Goal: Task Accomplishment & Management: Use online tool/utility

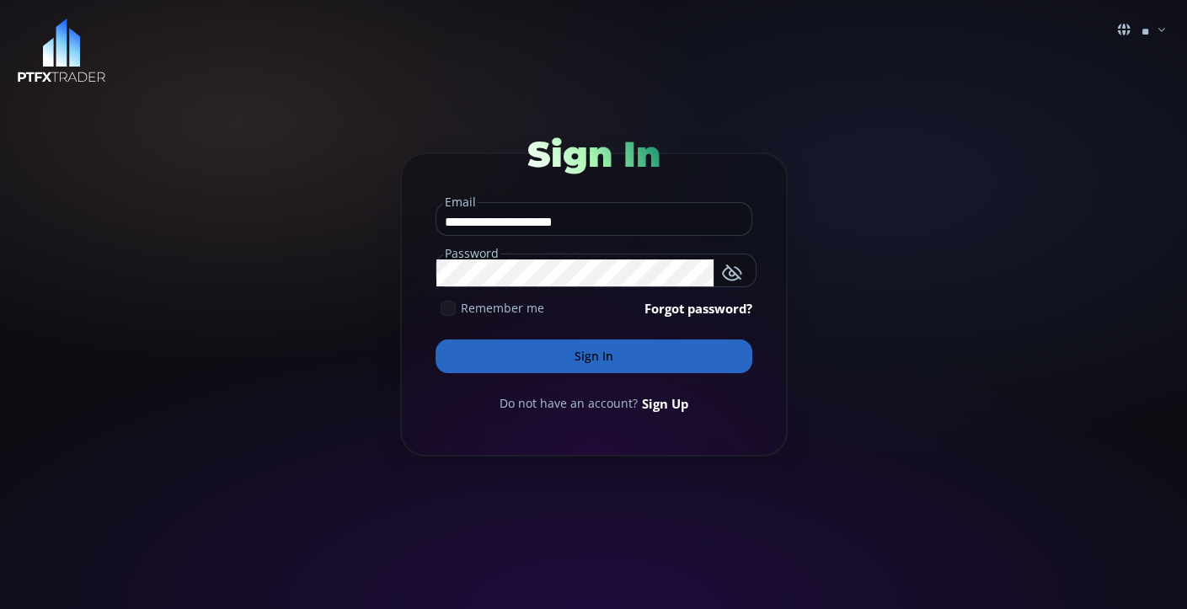
click at [563, 355] on button "Sign In" at bounding box center [594, 356] width 317 height 34
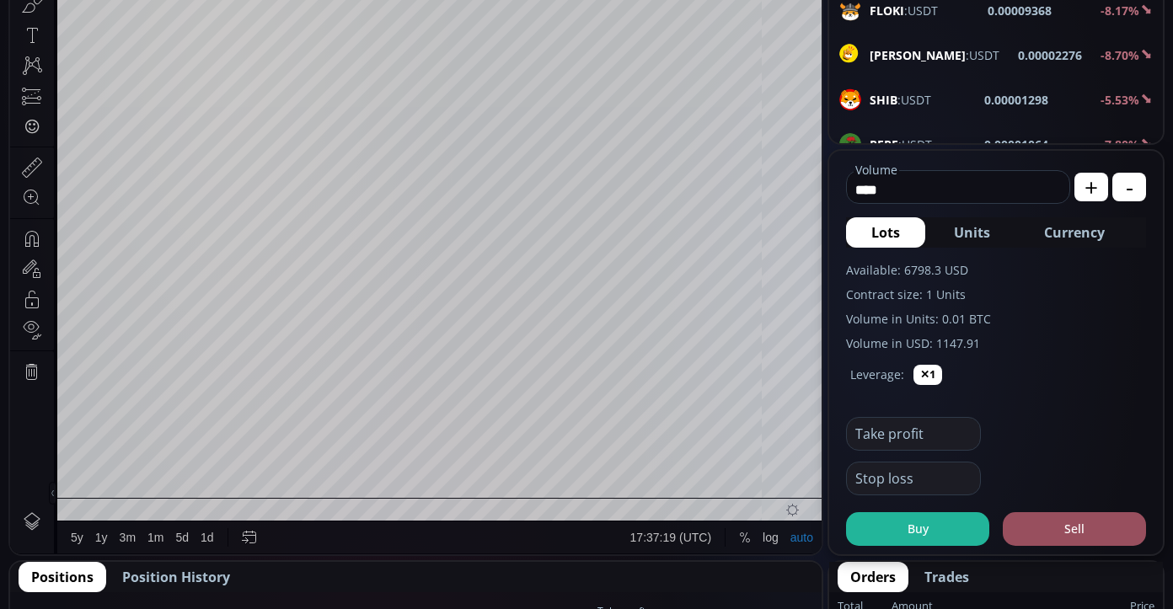
scroll to position [375, 0]
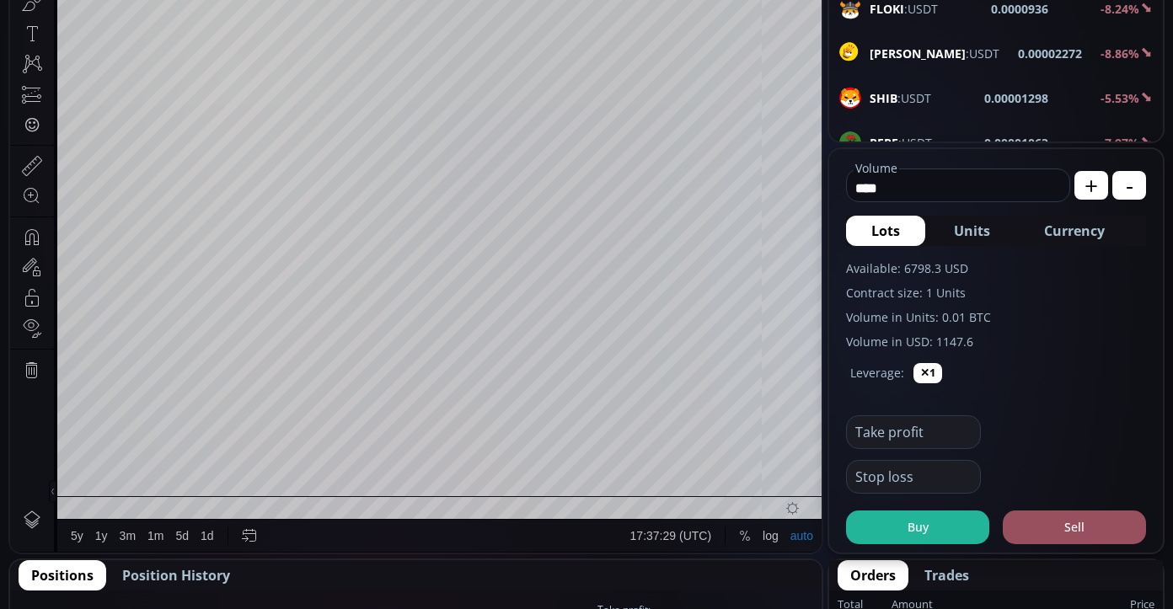
click at [922, 185] on input "****" at bounding box center [954, 187] width 214 height 27
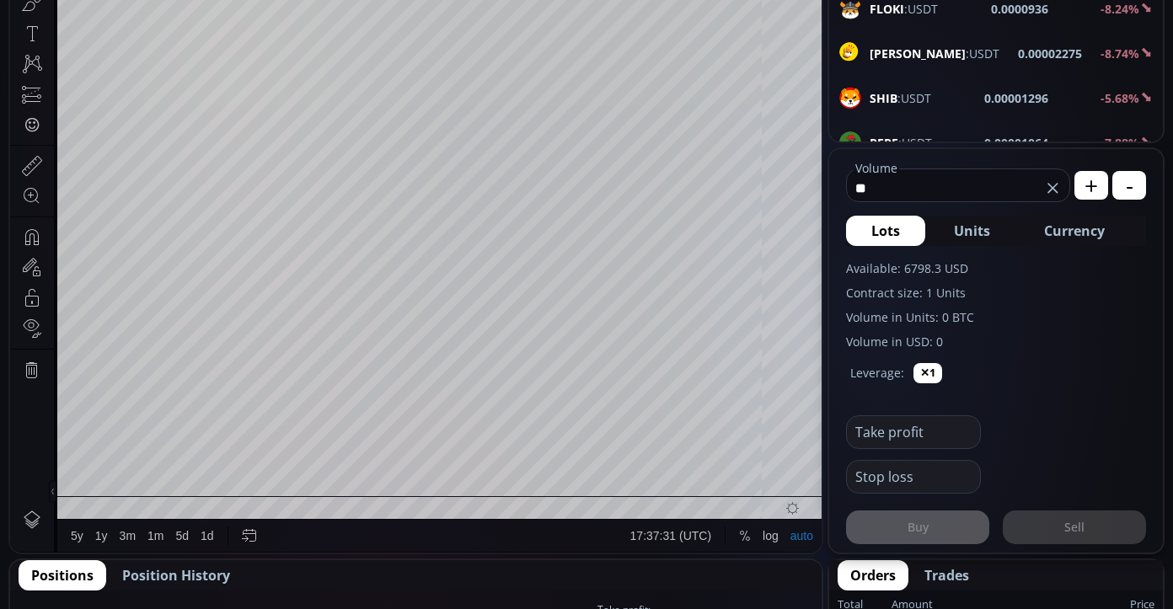
type input "*"
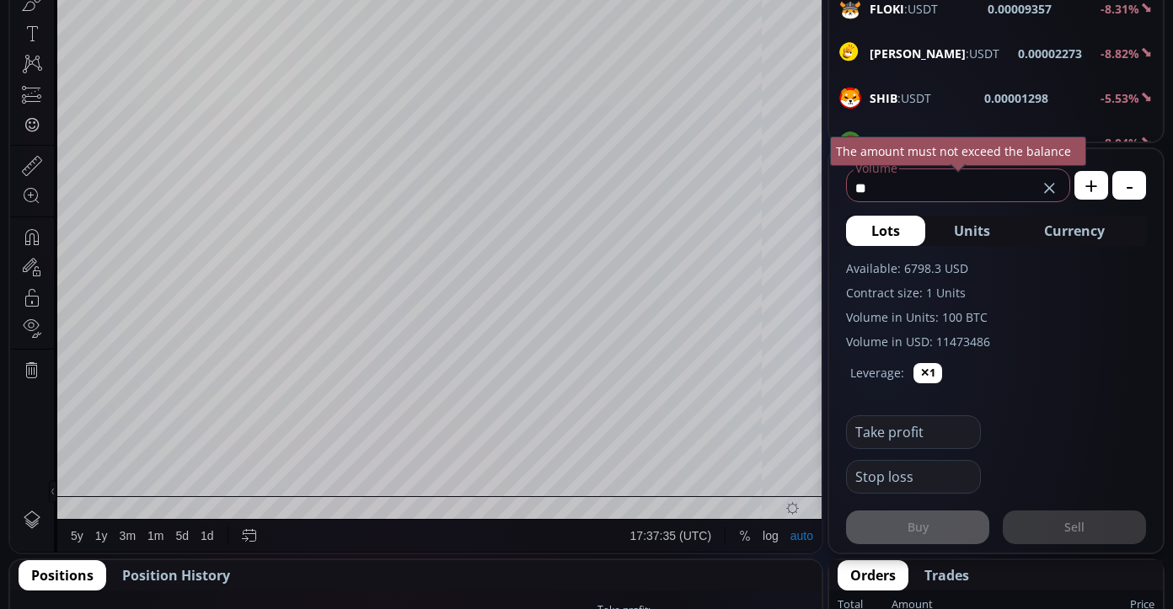
type input "*"
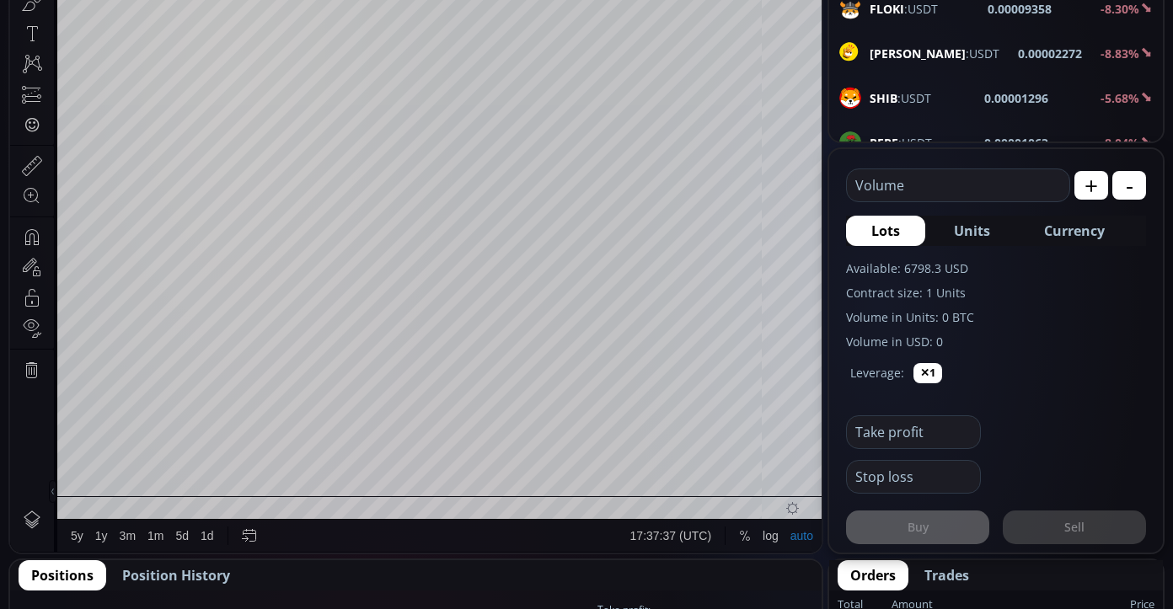
click at [1073, 319] on label "Volume in Units: 0 BTC" at bounding box center [996, 317] width 300 height 18
